Goal: Navigation & Orientation: Find specific page/section

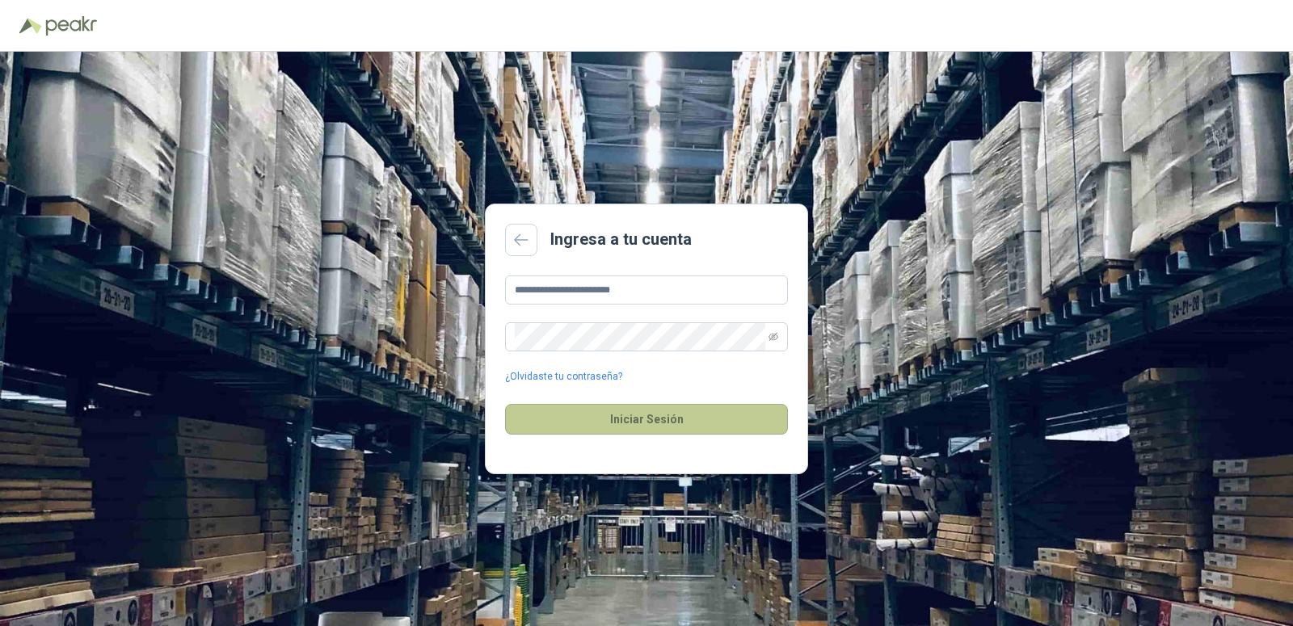
click at [643, 420] on button "Iniciar Sesión" at bounding box center [646, 419] width 283 height 31
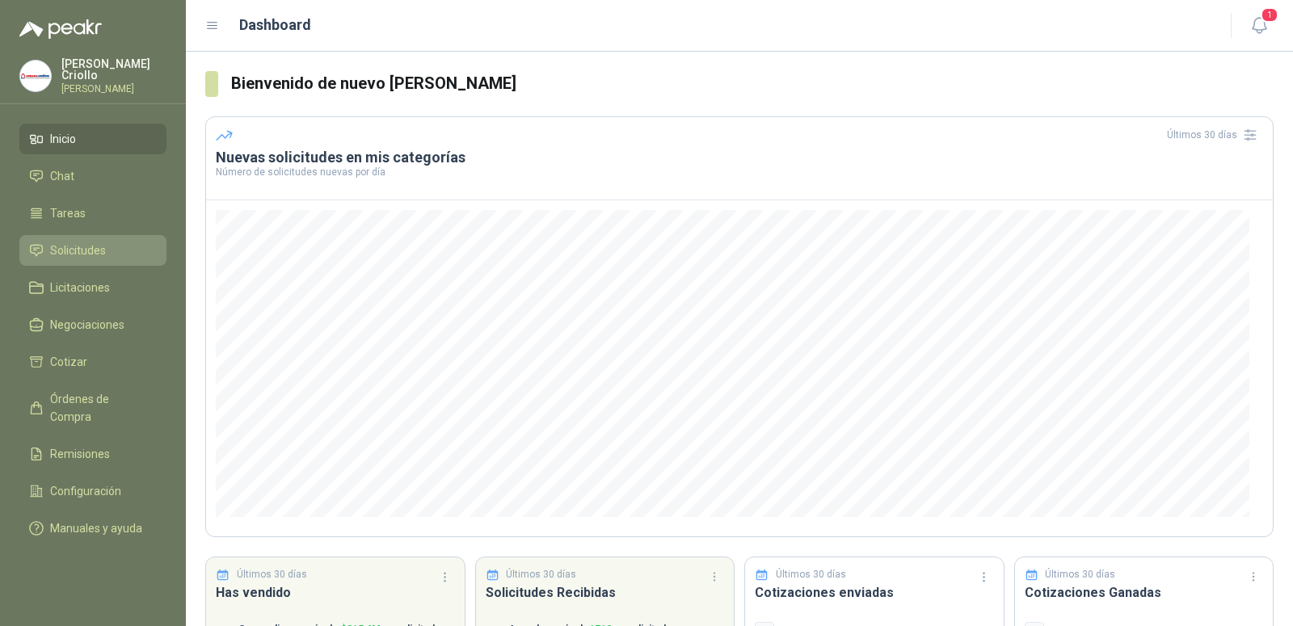
click at [63, 250] on span "Solicitudes" at bounding box center [78, 251] width 56 height 18
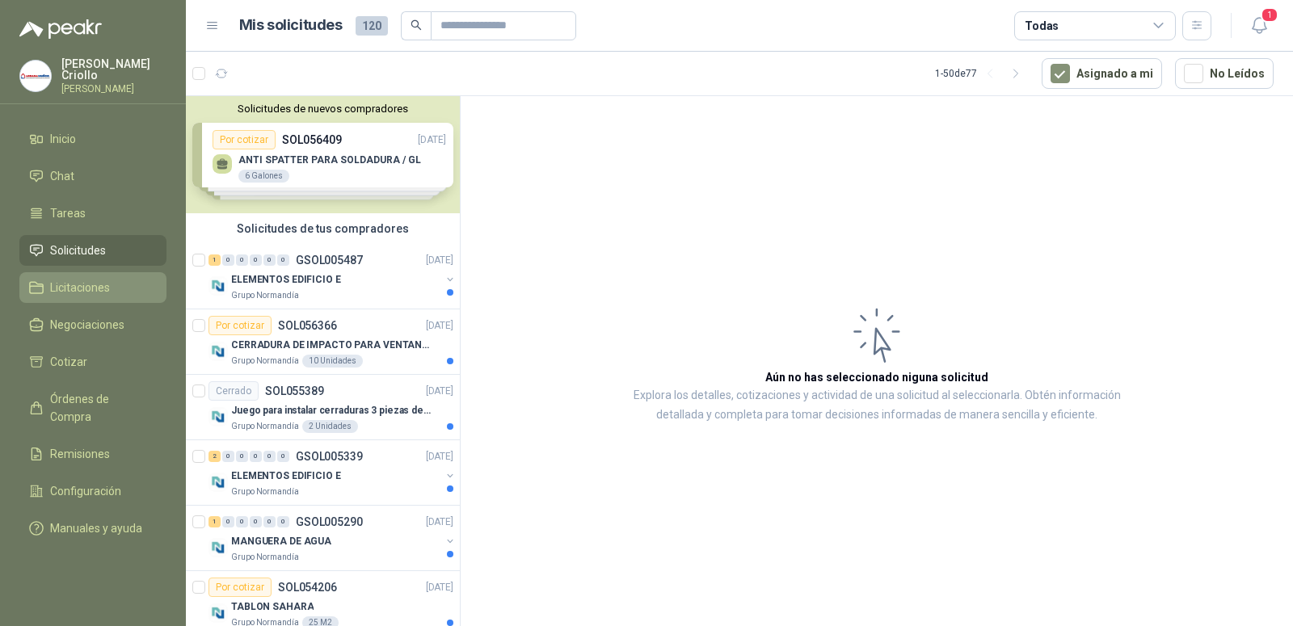
click at [101, 279] on span "Licitaciones" at bounding box center [80, 288] width 60 height 18
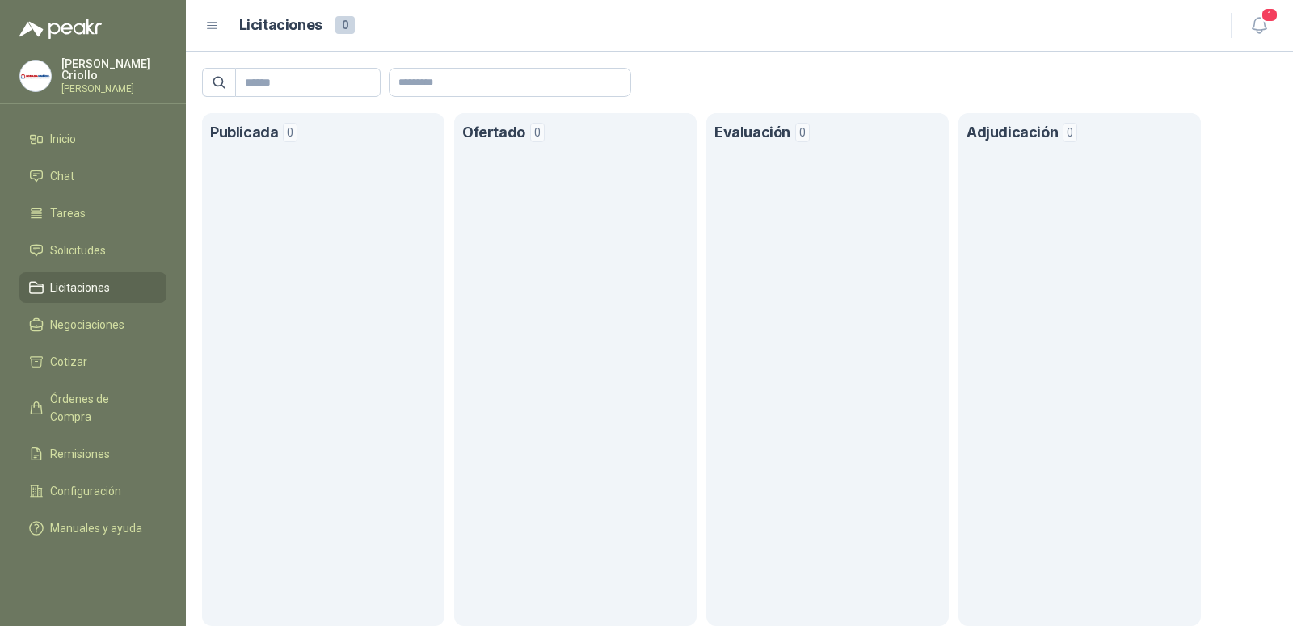
click at [61, 280] on span "Licitaciones" at bounding box center [80, 288] width 60 height 18
click at [67, 130] on span "Inicio" at bounding box center [63, 139] width 26 height 18
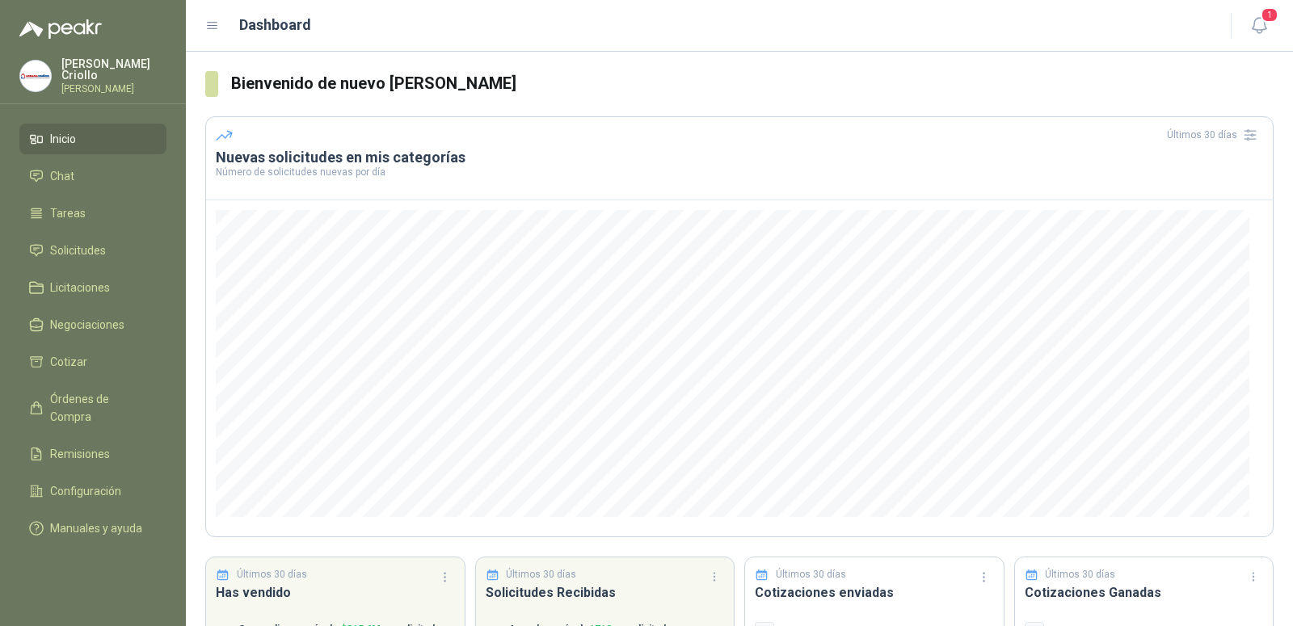
scroll to position [102, 0]
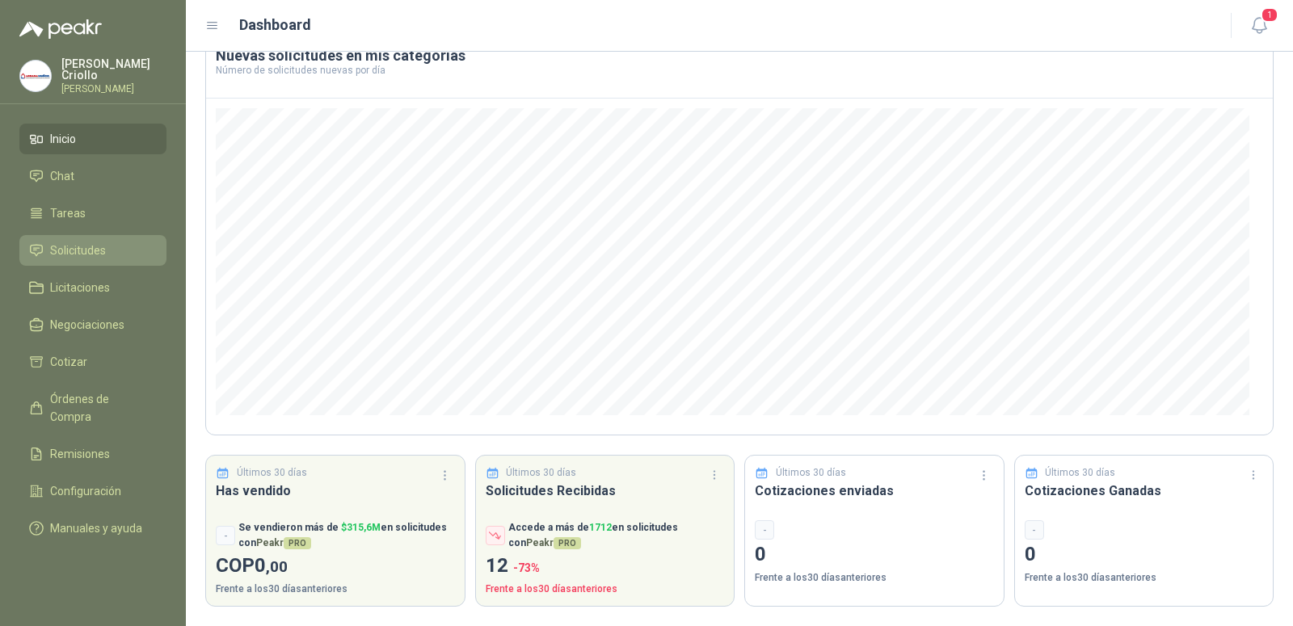
click at [91, 247] on span "Solicitudes" at bounding box center [78, 251] width 56 height 18
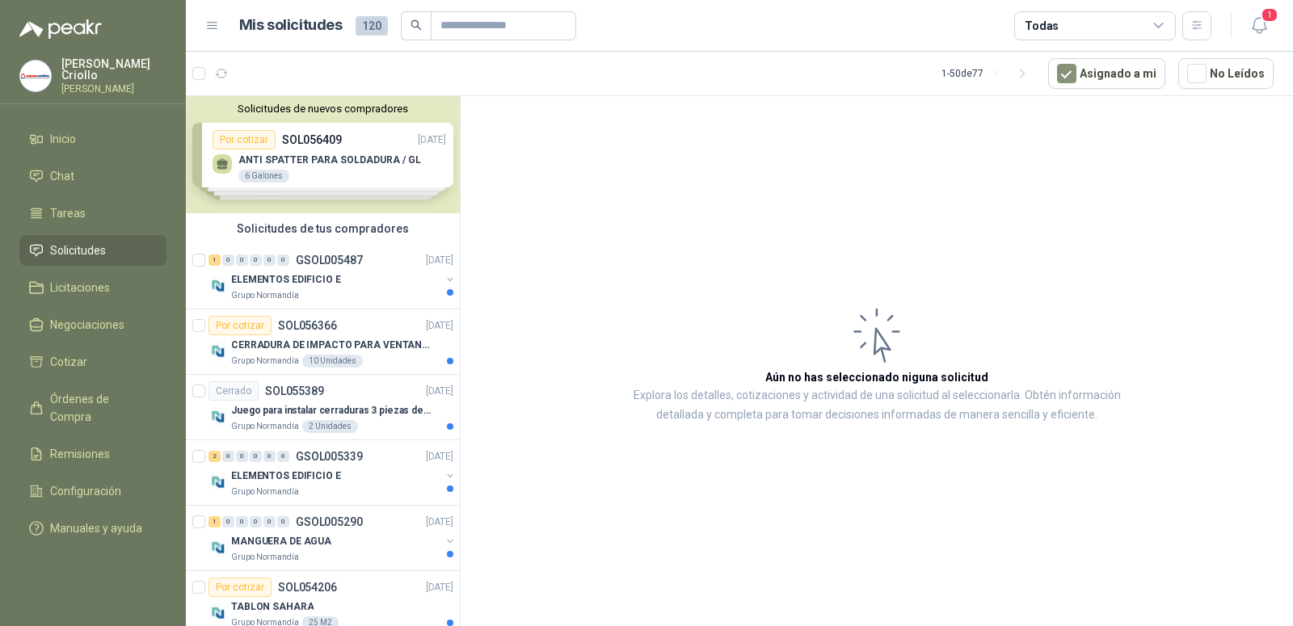
click at [297, 146] on div "Solicitudes de nuevos compradores Por cotizar SOL056409 [DATE] ANTI SPATTER PAR…" at bounding box center [323, 154] width 274 height 117
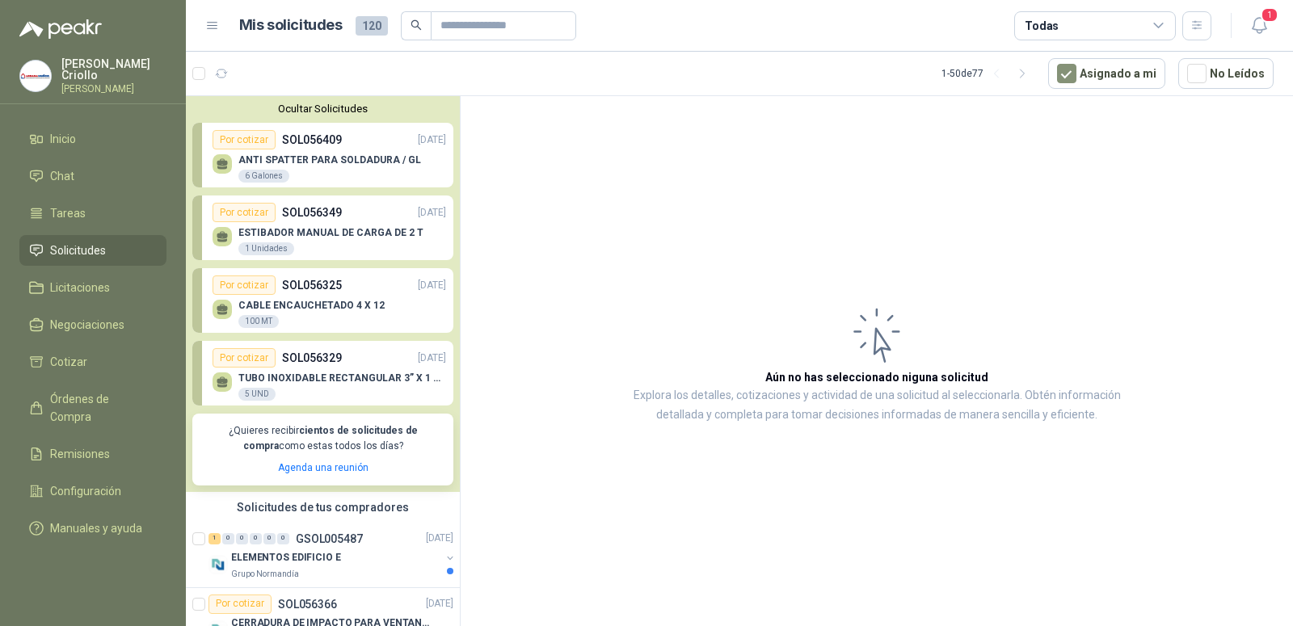
click at [298, 137] on p "SOL056409" at bounding box center [312, 140] width 60 height 18
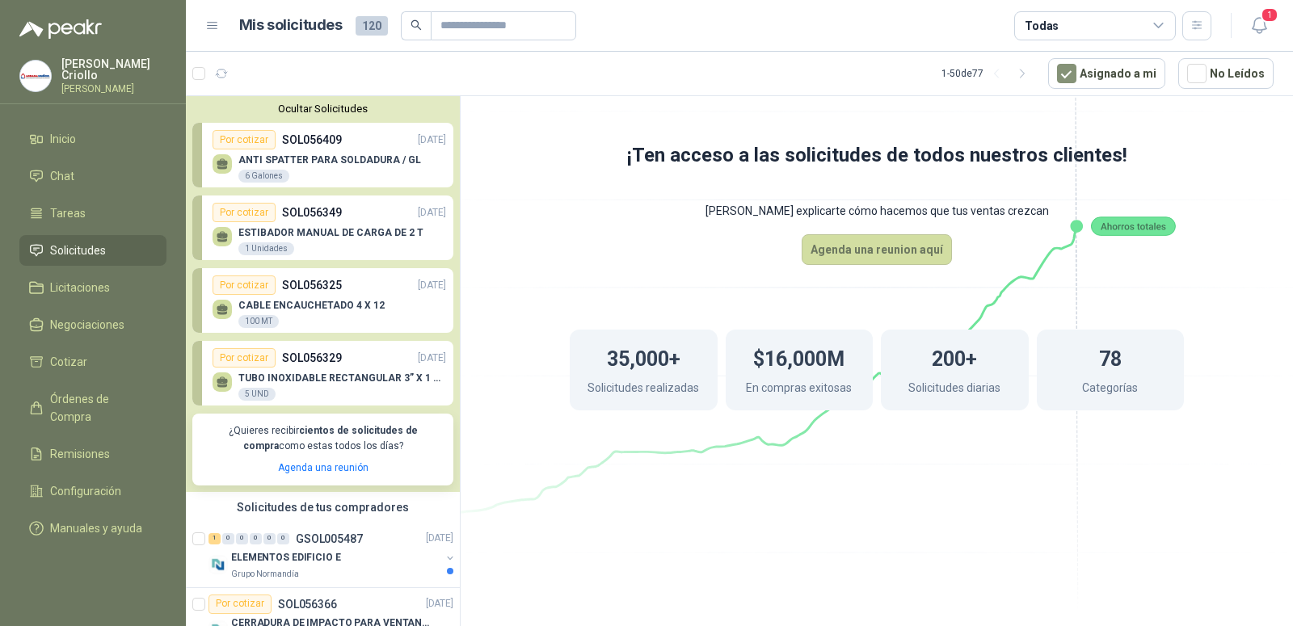
click at [314, 226] on div "ESTIBADOR MANUAL DE CARGA DE 2 T 1 Unidades" at bounding box center [330, 239] width 234 height 34
click at [285, 152] on div "ANTI SPATTER PARA SOLDADURA / GL 6 Galones" at bounding box center [330, 167] width 234 height 34
click at [296, 166] on p "ANTI SPATTER PARA SOLDADURA / GL" at bounding box center [329, 159] width 183 height 11
click at [70, 134] on span "Inicio" at bounding box center [63, 139] width 26 height 18
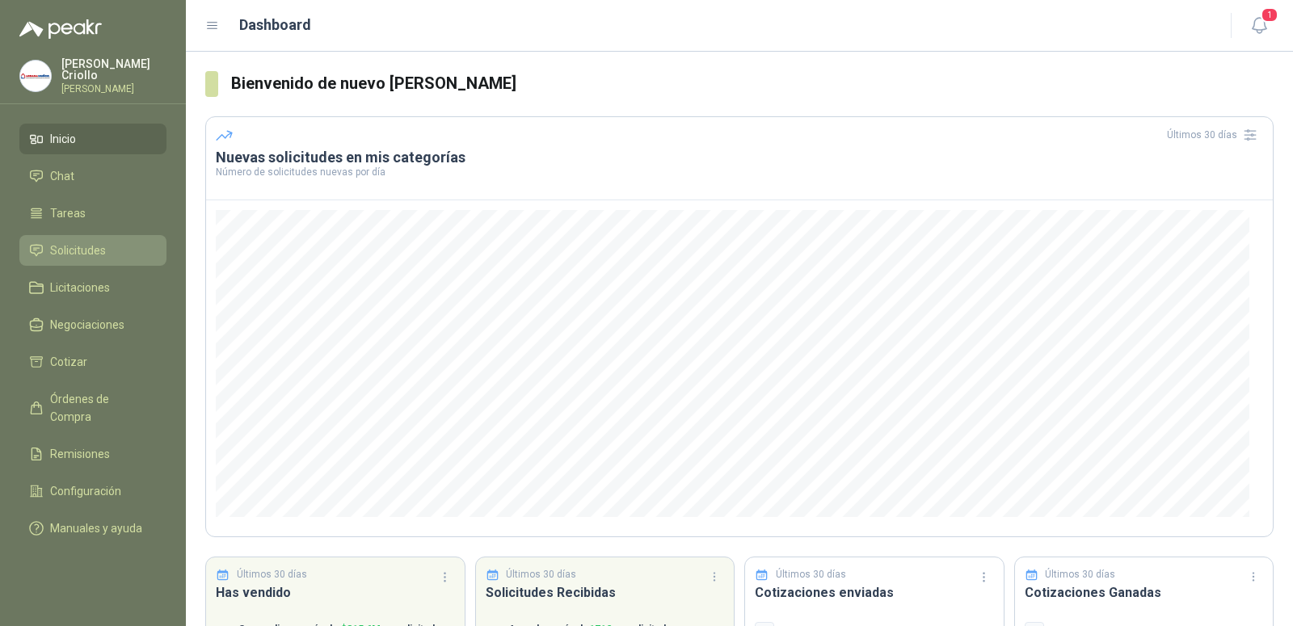
click at [76, 244] on span "Solicitudes" at bounding box center [78, 251] width 56 height 18
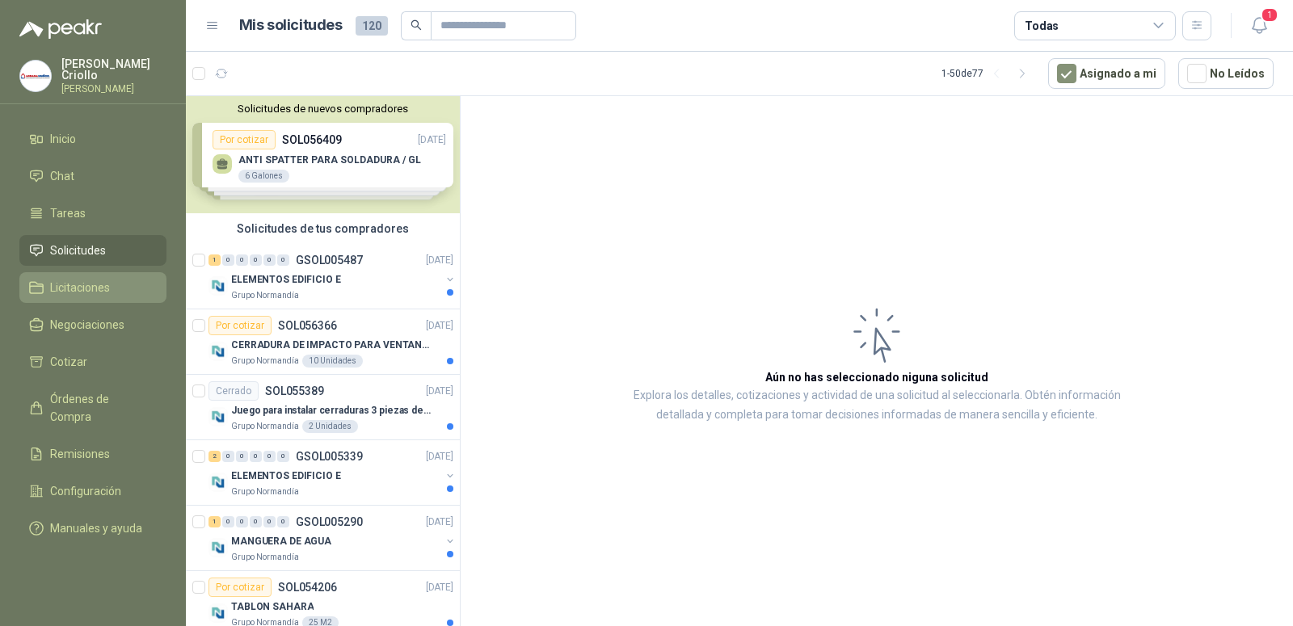
click at [83, 281] on span "Licitaciones" at bounding box center [80, 288] width 60 height 18
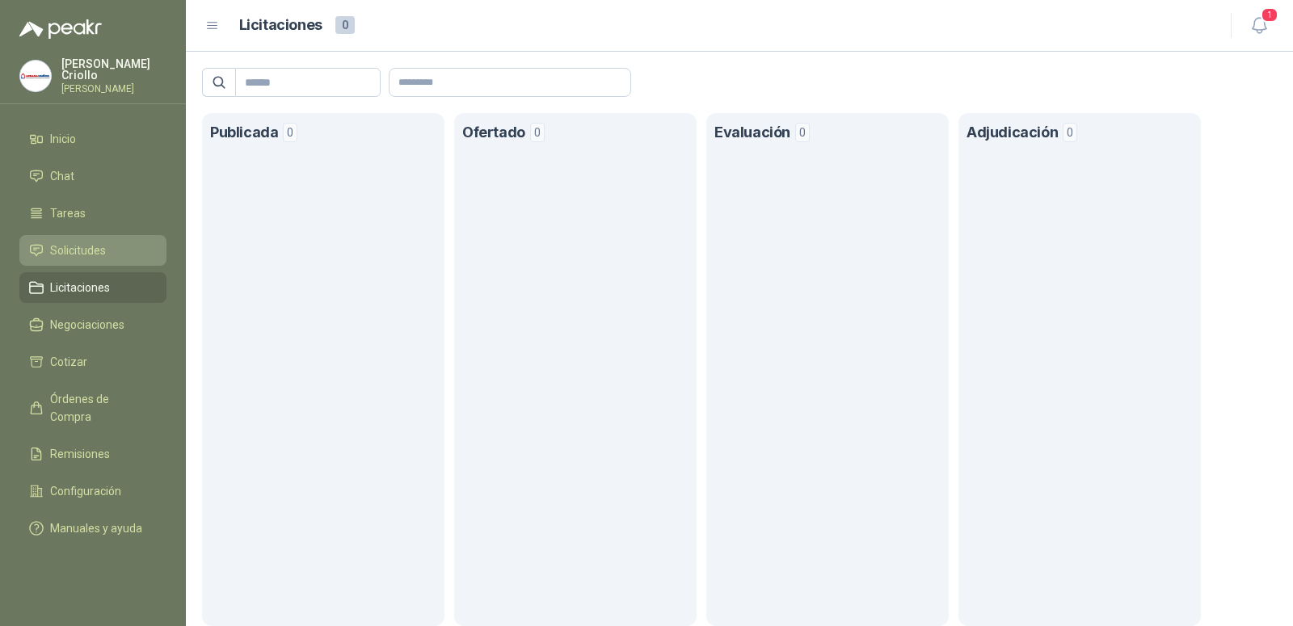
click at [75, 253] on span "Solicitudes" at bounding box center [78, 251] width 56 height 18
